Goal: Complete application form

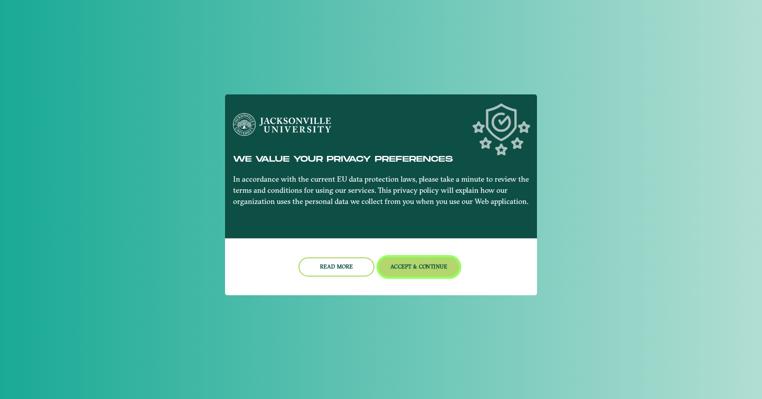
click at [407, 274] on button "Accept & Continue" at bounding box center [419, 267] width 81 height 19
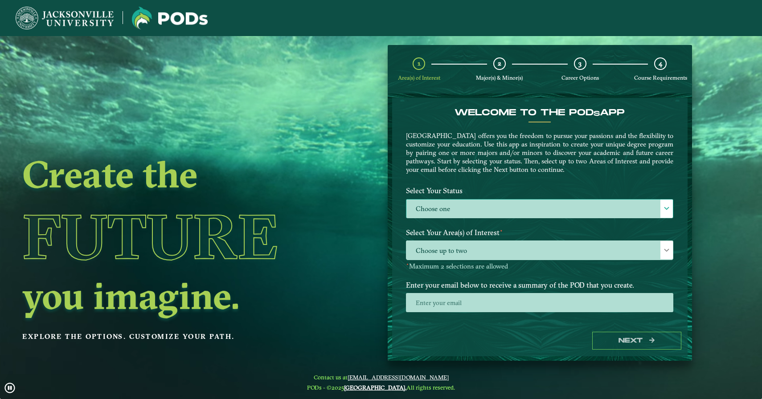
click at [438, 216] on label "Choose one" at bounding box center [539, 209] width 266 height 19
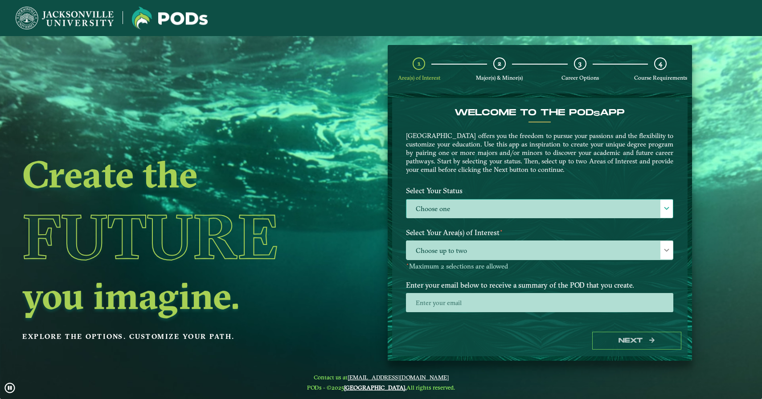
scroll to position [5, 37]
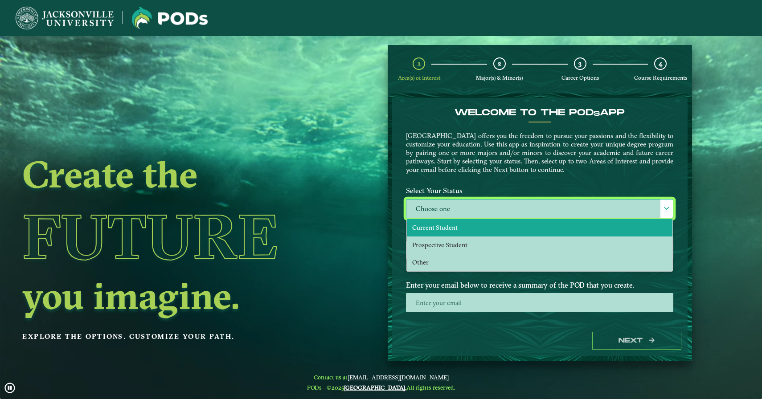
click at [442, 229] on span "Current Student" at bounding box center [434, 228] width 45 height 8
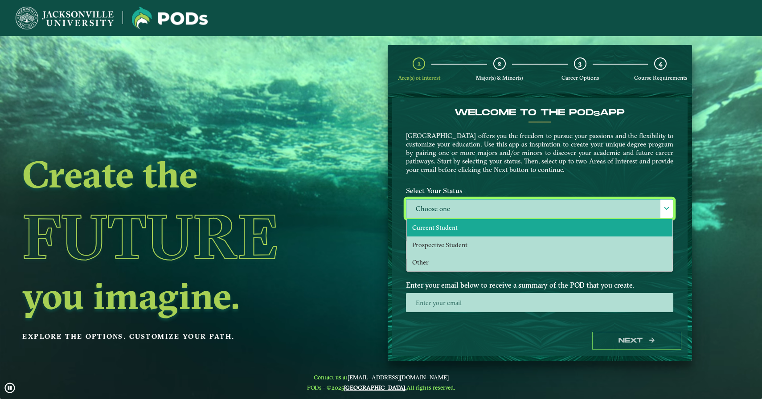
select select "[object Object]"
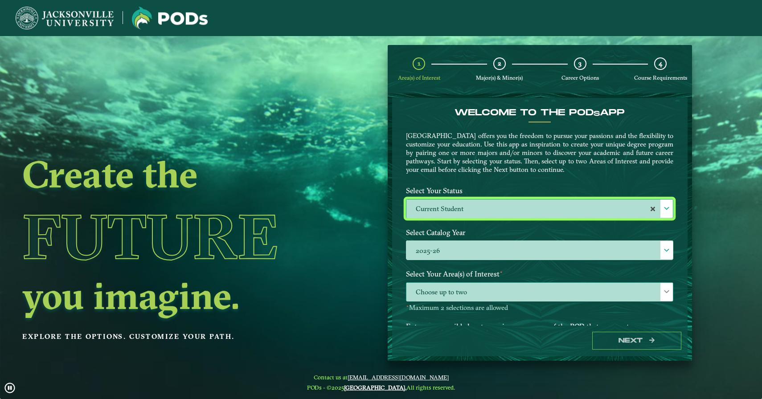
click at [446, 290] on span "Choose up to two" at bounding box center [539, 292] width 266 height 19
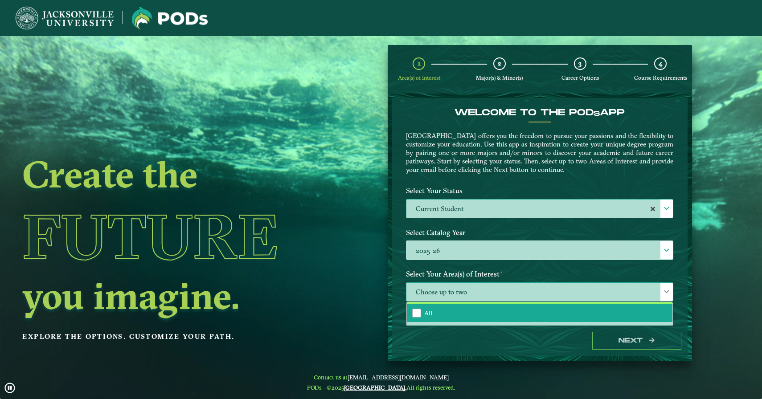
click at [446, 307] on li "All" at bounding box center [540, 313] width 266 height 19
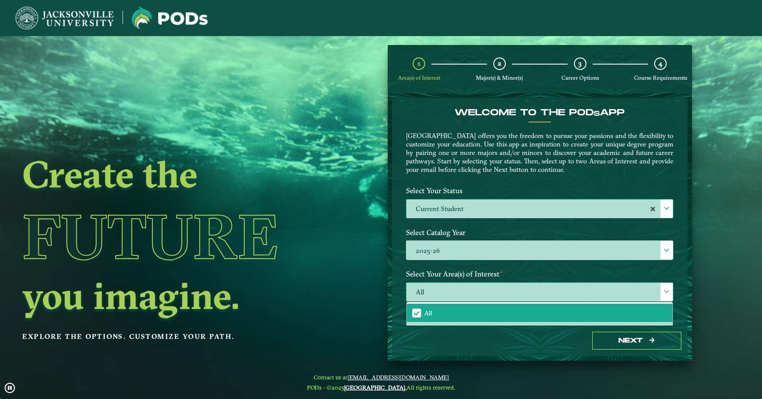
click at [443, 288] on span "All" at bounding box center [539, 292] width 266 height 19
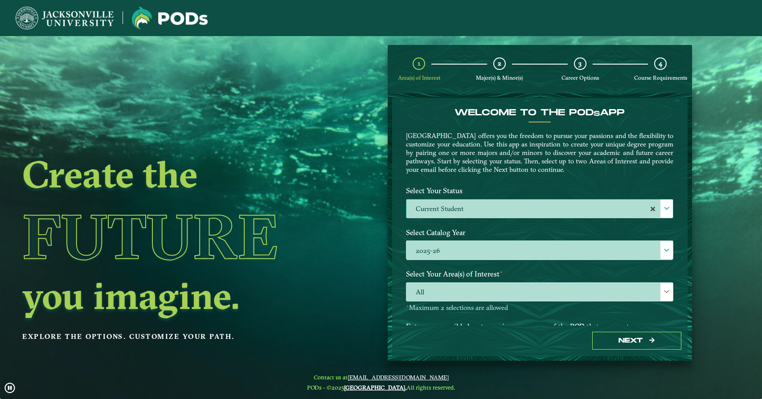
scroll to position [49, 0]
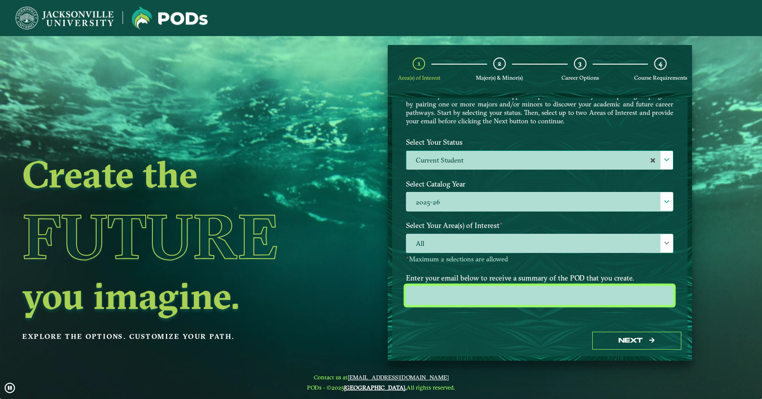
click at [454, 300] on input "email" at bounding box center [539, 295] width 267 height 19
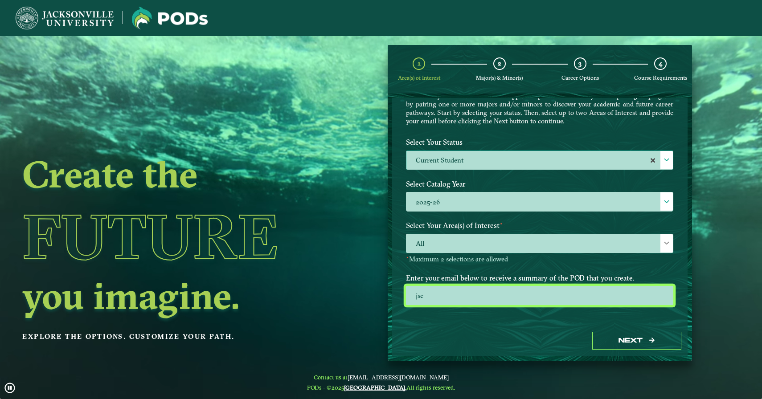
type input "[EMAIL_ADDRESS][DOMAIN_NAME]"
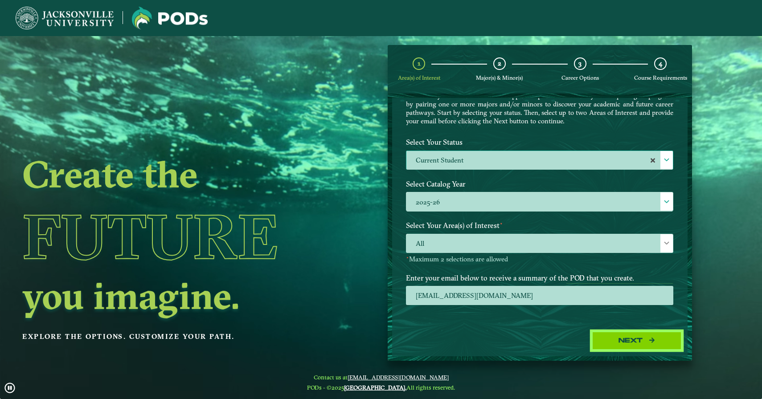
click at [605, 343] on button "Next" at bounding box center [636, 341] width 89 height 18
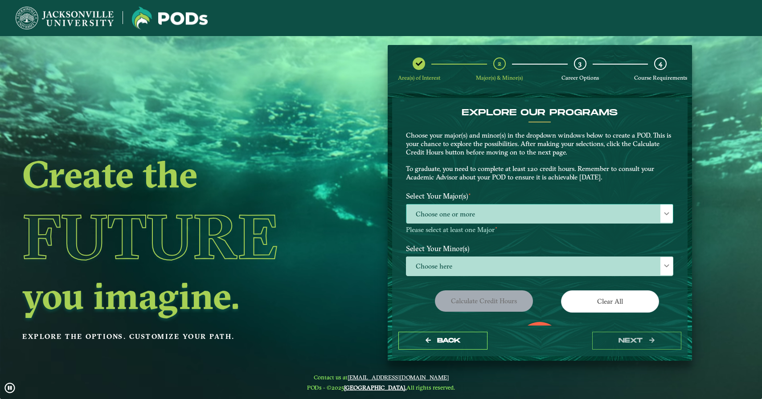
click at [556, 221] on span "Choose one or more" at bounding box center [539, 214] width 266 height 19
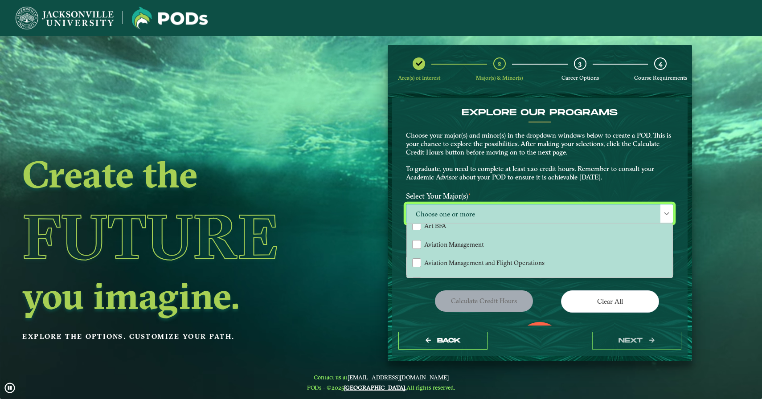
scroll to position [92, 0]
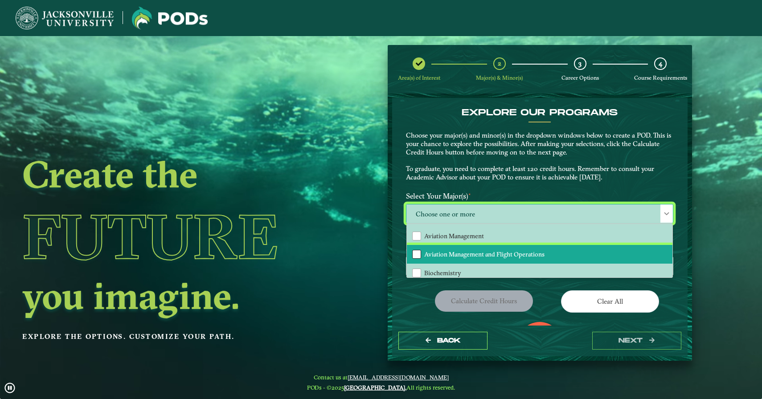
click at [417, 252] on div "Aviation Management and Flight Operations" at bounding box center [416, 254] width 9 height 9
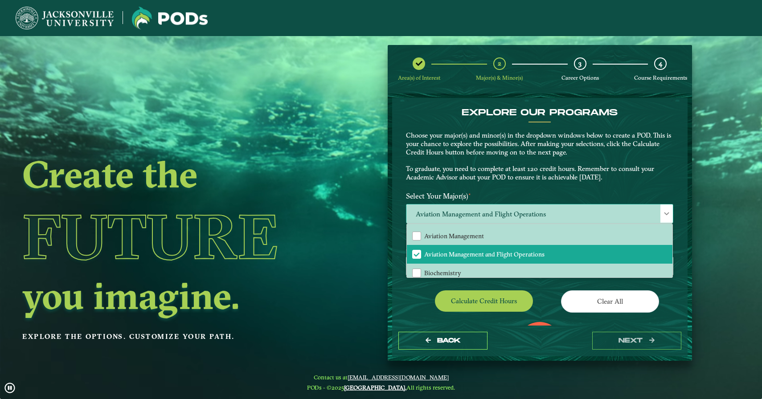
click at [419, 218] on span "Aviation Management and Flight Operations" at bounding box center [539, 214] width 266 height 19
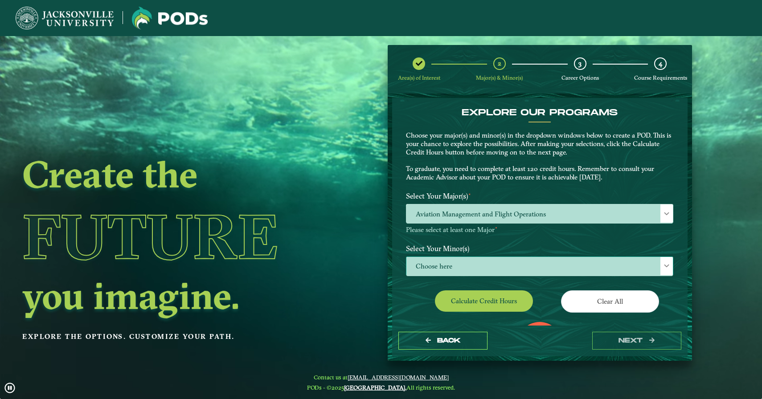
click at [445, 259] on span "Choose here" at bounding box center [539, 266] width 266 height 19
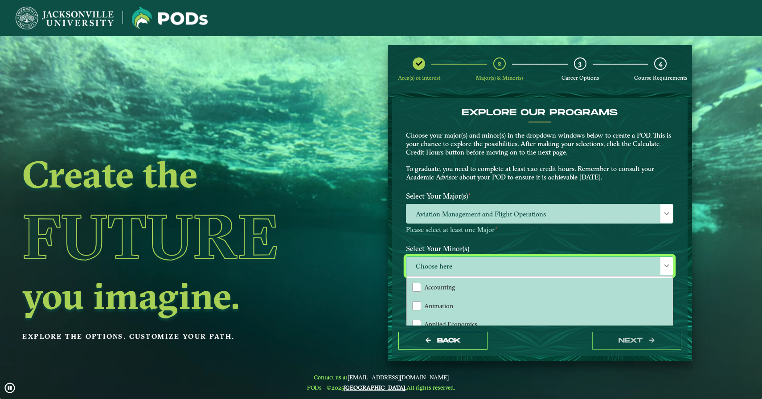
scroll to position [5, 37]
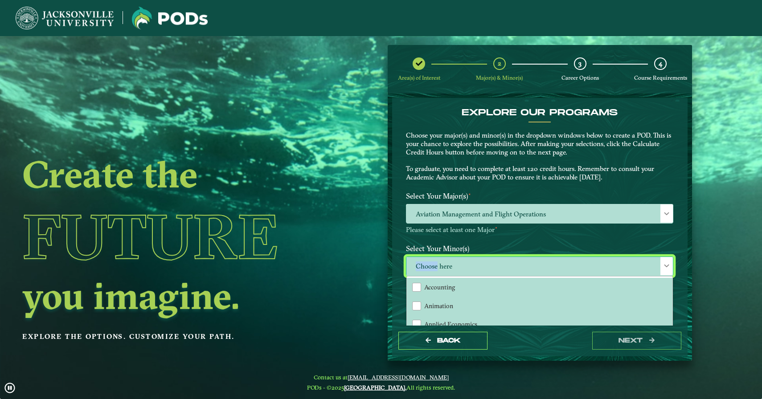
click at [445, 259] on span "Choose here" at bounding box center [539, 266] width 266 height 19
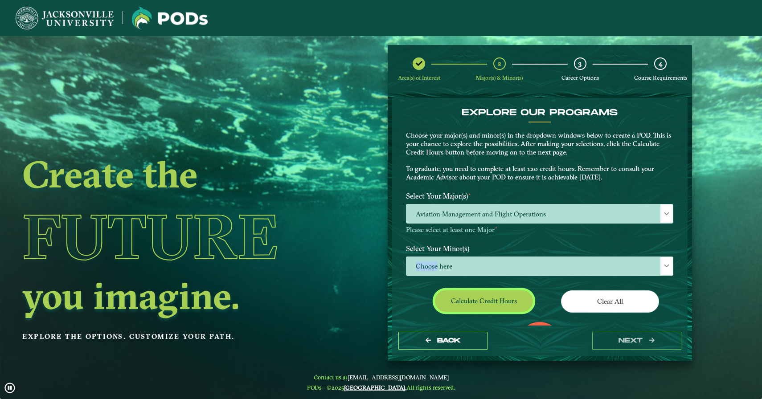
click at [497, 295] on button "Calculate credit hours" at bounding box center [484, 300] width 98 height 21
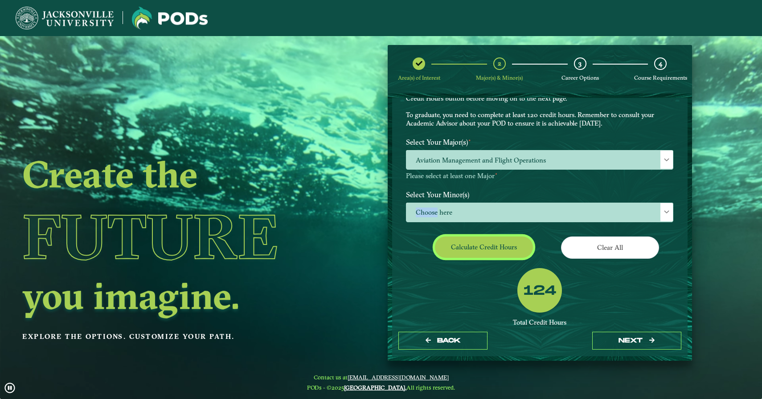
scroll to position [55, 0]
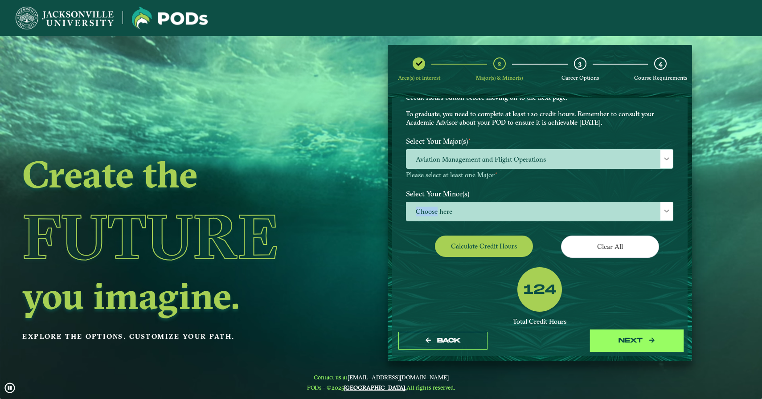
click at [645, 337] on button "next" at bounding box center [636, 341] width 89 height 18
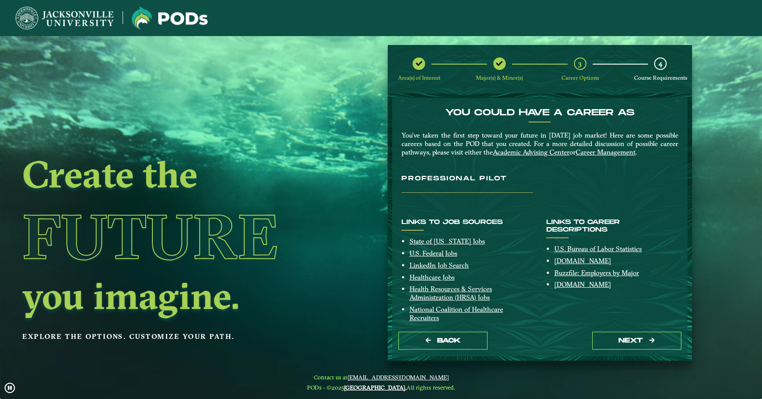
scroll to position [24, 0]
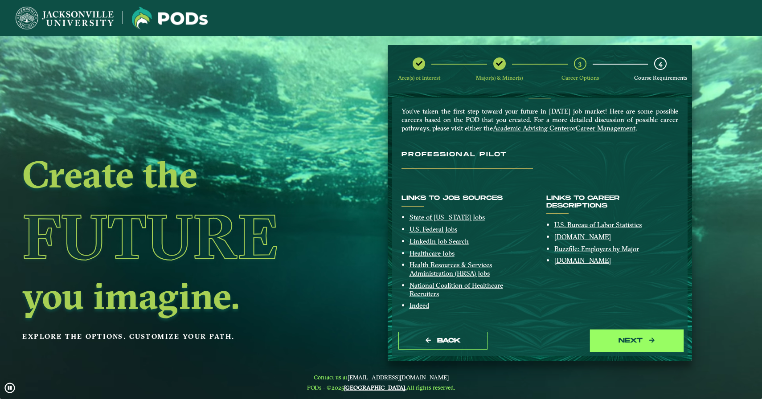
click at [631, 337] on button "next" at bounding box center [636, 341] width 89 height 18
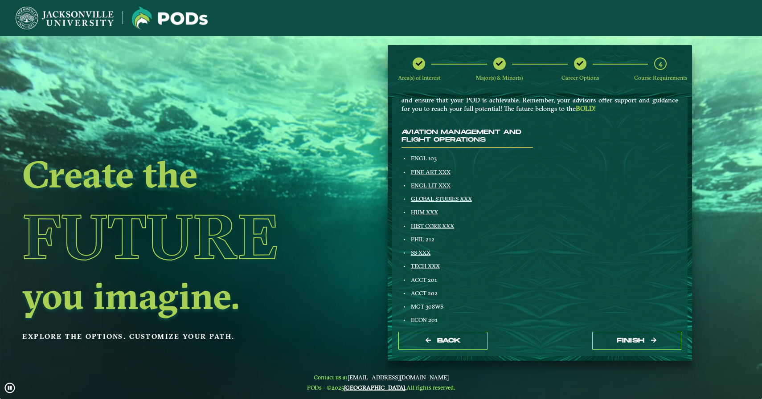
scroll to position [72, 0]
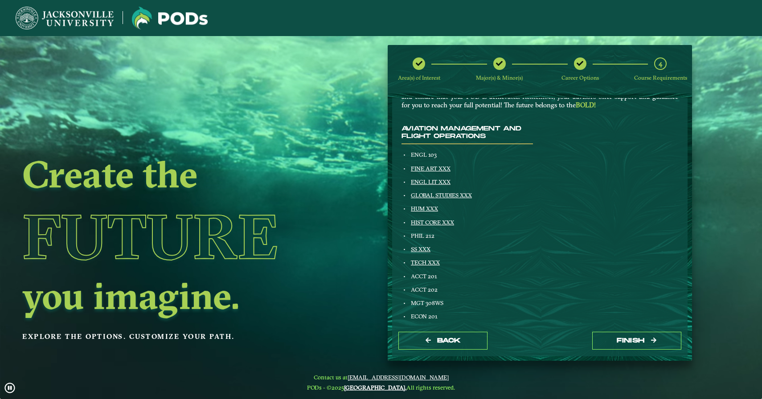
click at [420, 237] on span "PHIL 212" at bounding box center [423, 235] width 24 height 7
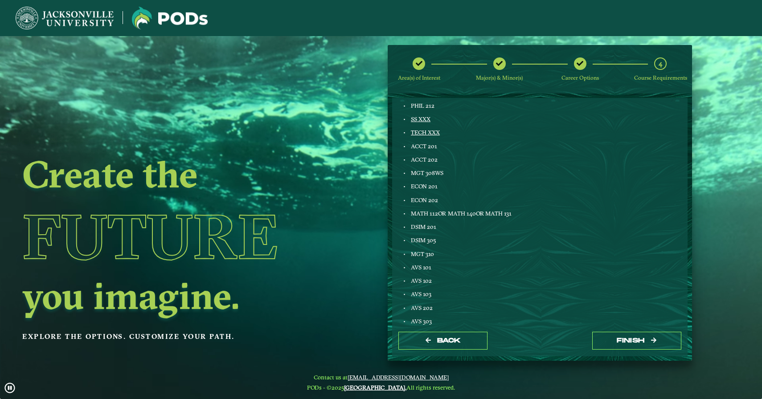
scroll to position [0, 0]
